Goal: Task Accomplishment & Management: Complete application form

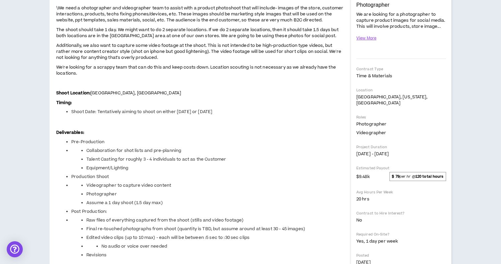
scroll to position [128, 0]
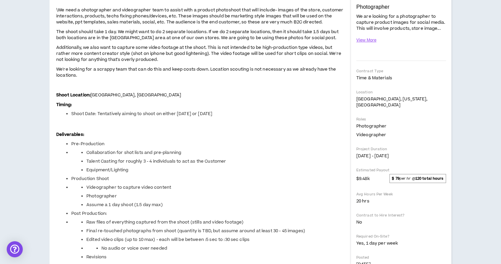
click at [474, 111] on div "Dashboard Projects Profile Contracts Jobs Teams Preferences Log out Back to Job…" at bounding box center [250, 262] width 501 height 741
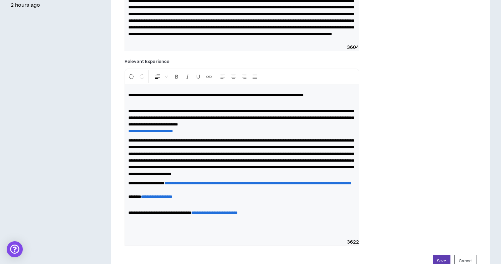
scroll to position [351, 0]
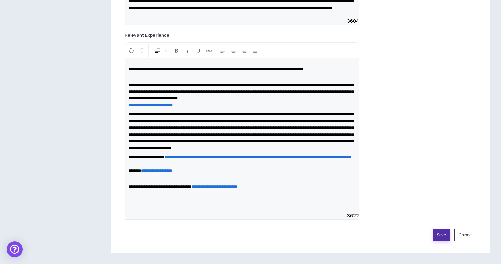
click at [443, 235] on button "Save" at bounding box center [442, 235] width 18 height 12
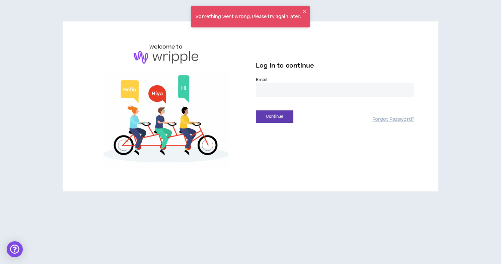
click at [394, 226] on div "welcome to Log in to continue Email * Continue Forgot Password? Something went …" at bounding box center [250, 132] width 501 height 264
